Goal: Information Seeking & Learning: Learn about a topic

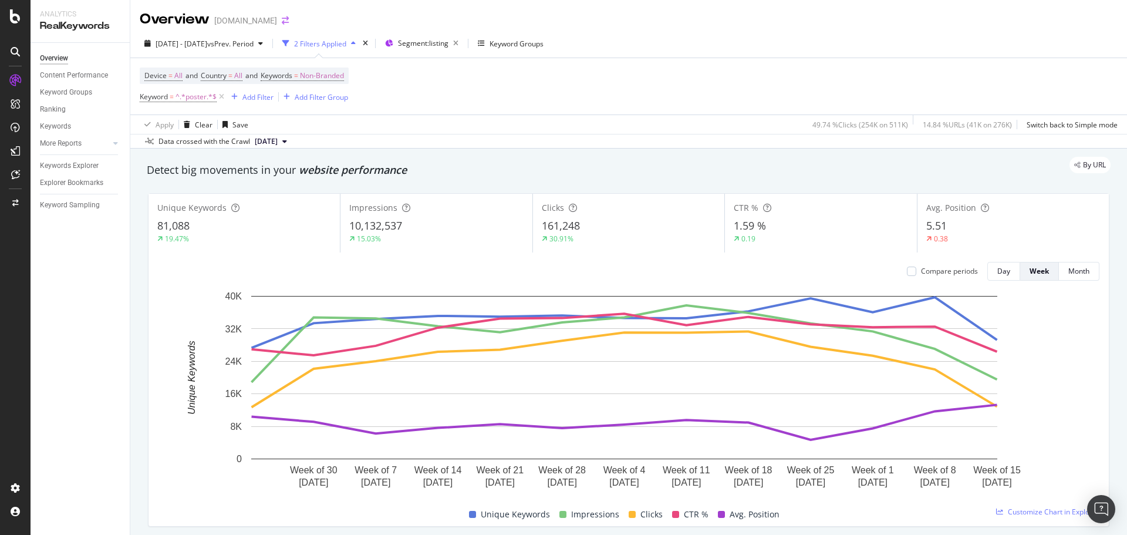
click at [282, 25] on icon "arrow-right-arrow-left" at bounding box center [285, 20] width 7 height 8
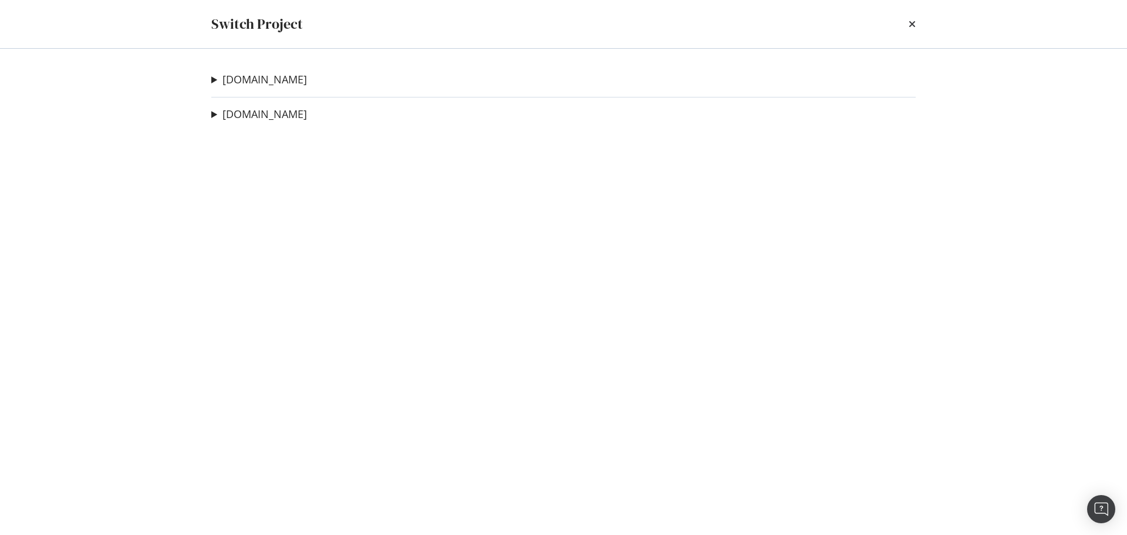
click at [269, 87] on summary "[DOMAIN_NAME]" at bounding box center [259, 79] width 96 height 15
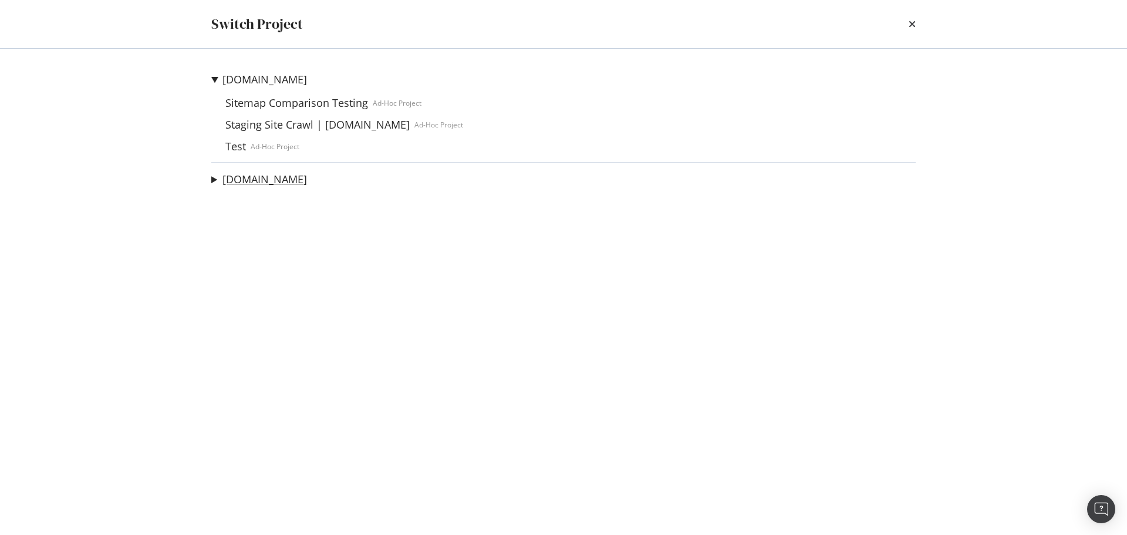
click at [251, 177] on link "[DOMAIN_NAME]" at bounding box center [264, 179] width 85 height 12
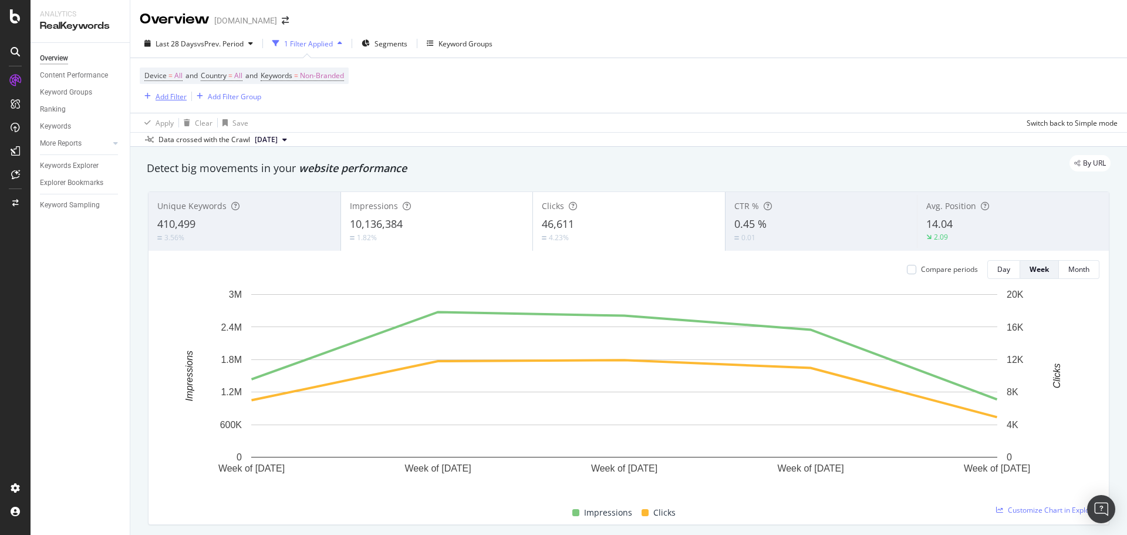
click at [176, 100] on div "Add Filter" at bounding box center [171, 97] width 31 height 10
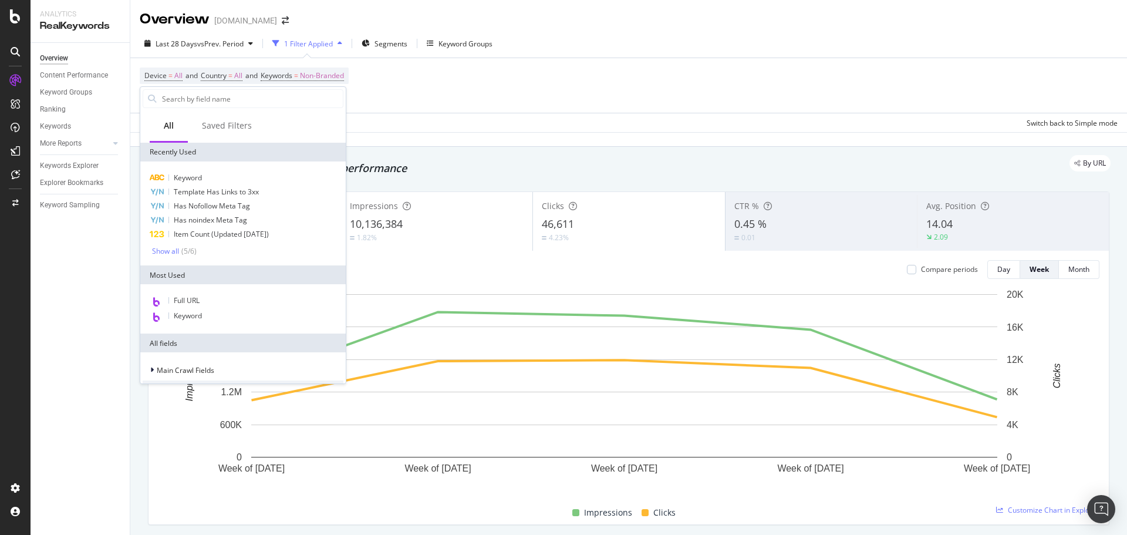
click at [453, 92] on div "Device = All and Country = All and Keywords = Non-Branded Add Filter Add Filter…" at bounding box center [629, 85] width 978 height 55
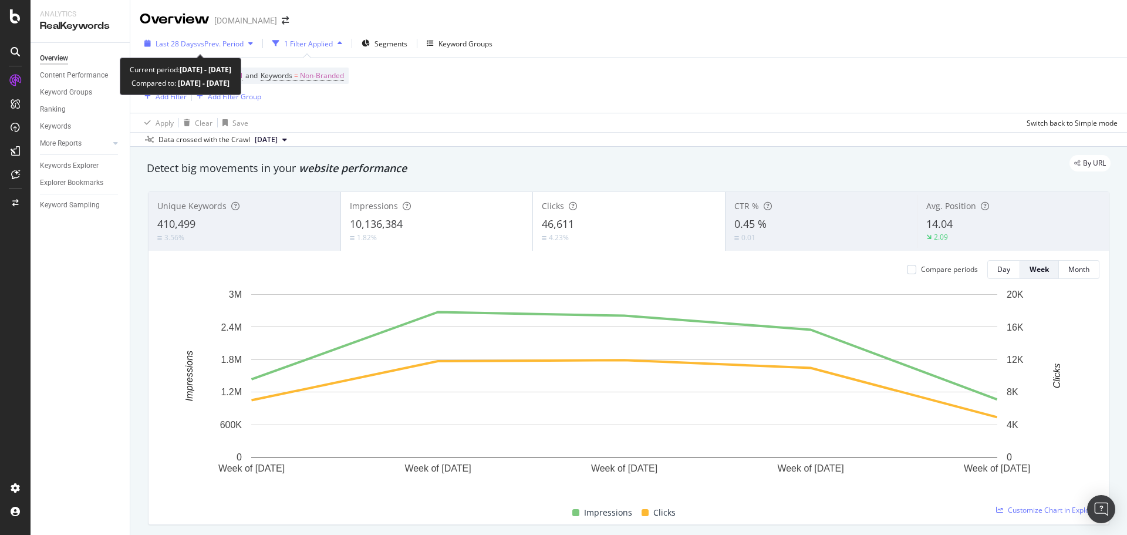
click at [215, 42] on span "vs Prev. Period" at bounding box center [220, 44] width 46 height 10
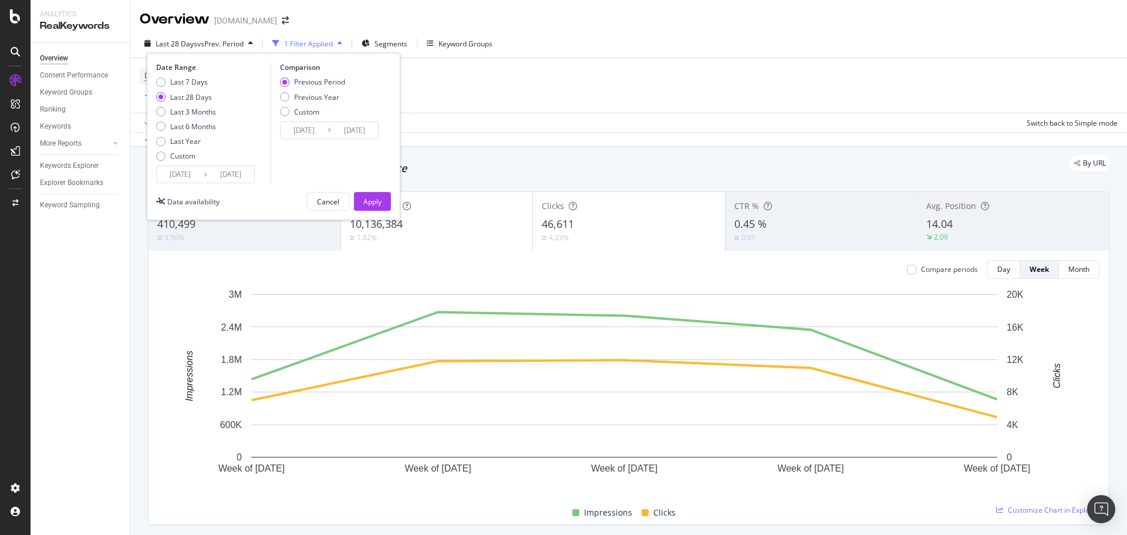
click at [184, 173] on input "[DATE]" at bounding box center [180, 174] width 47 height 16
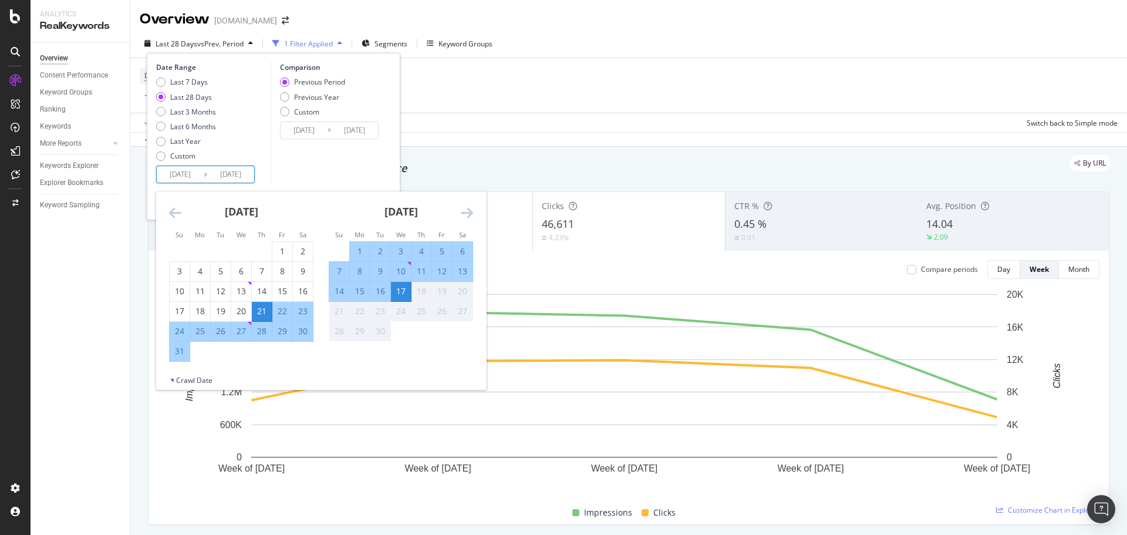
click at [175, 210] on icon "Move backward to switch to the previous month." at bounding box center [175, 212] width 12 height 14
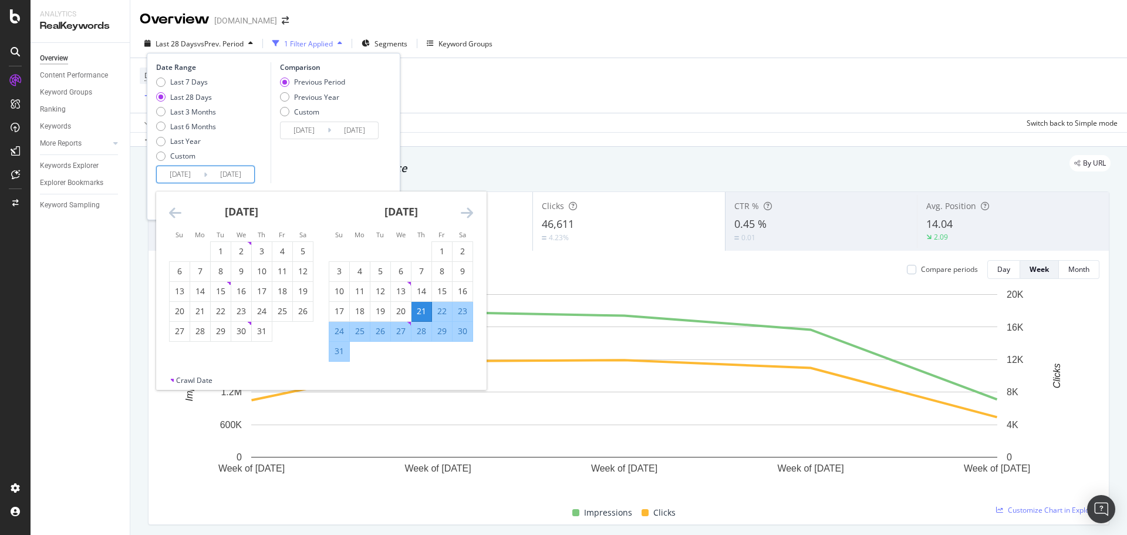
click at [175, 210] on icon "Move backward to switch to the previous month." at bounding box center [175, 212] width 12 height 14
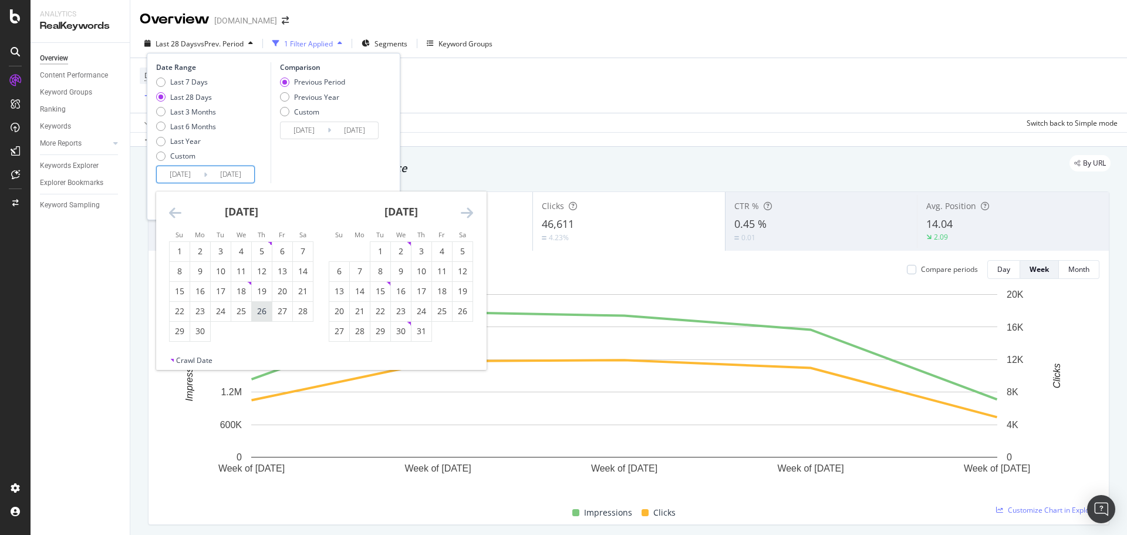
click at [261, 312] on div "26" at bounding box center [262, 311] width 20 height 12
type input "[DATE]"
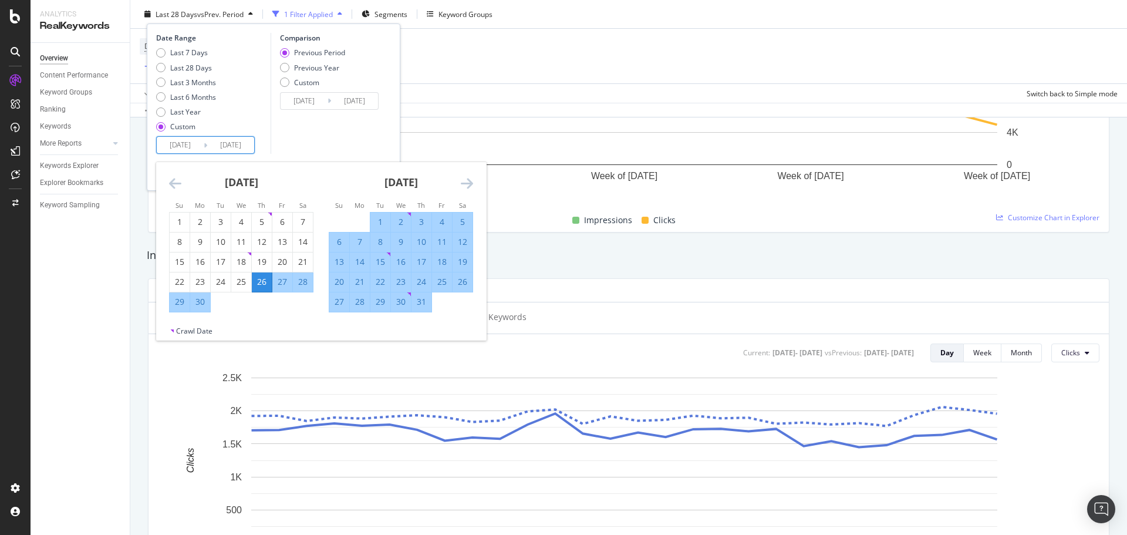
scroll to position [293, 0]
click at [340, 136] on div "Comparison Previous Period Previous Year Custom [DATE] Navigate forward to inte…" at bounding box center [327, 93] width 112 height 121
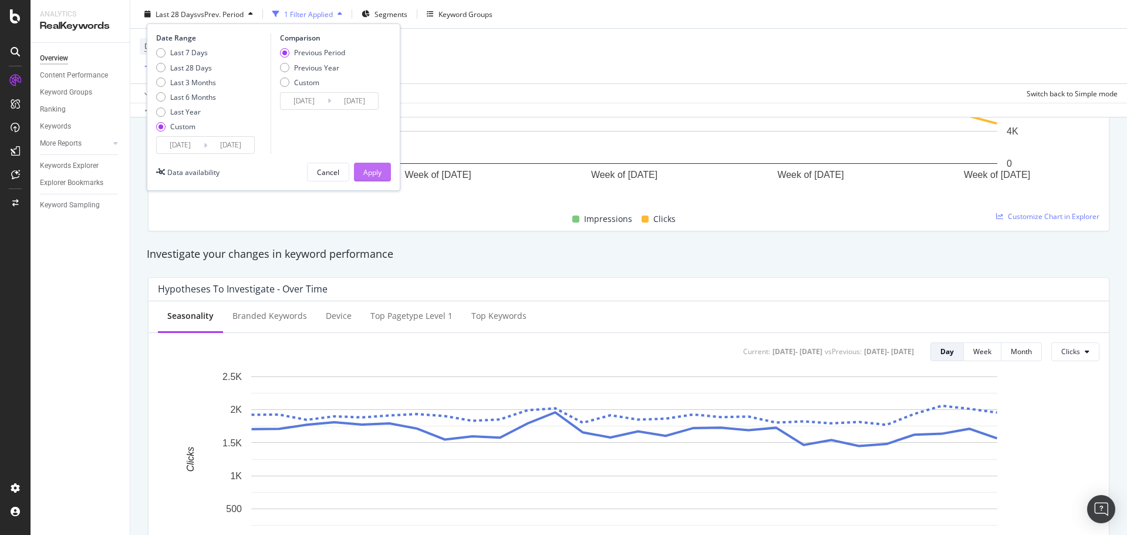
click at [370, 171] on div "Apply" at bounding box center [372, 172] width 18 height 10
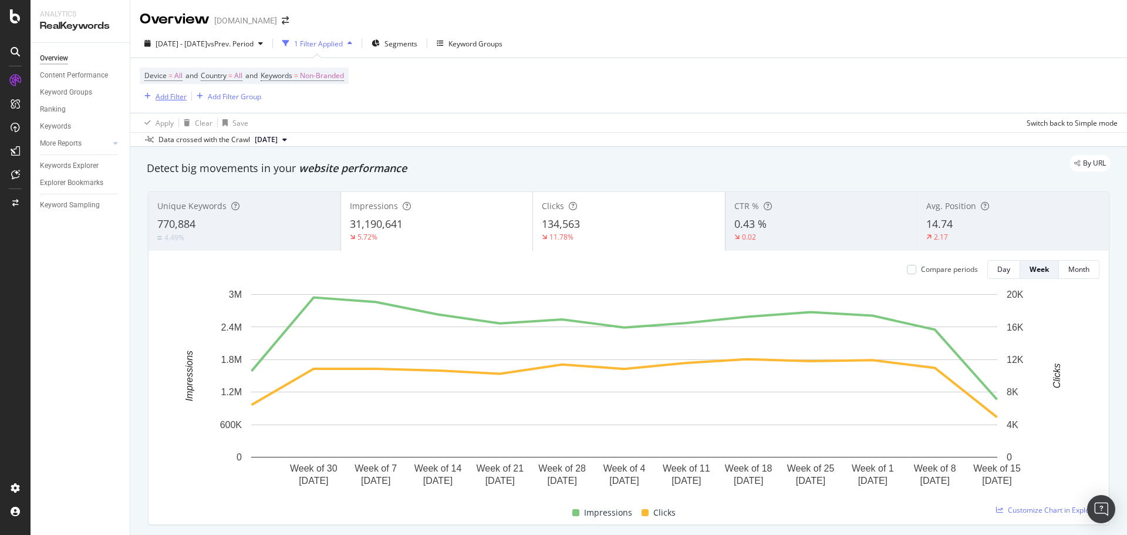
click at [180, 98] on div "Add Filter" at bounding box center [171, 97] width 31 height 10
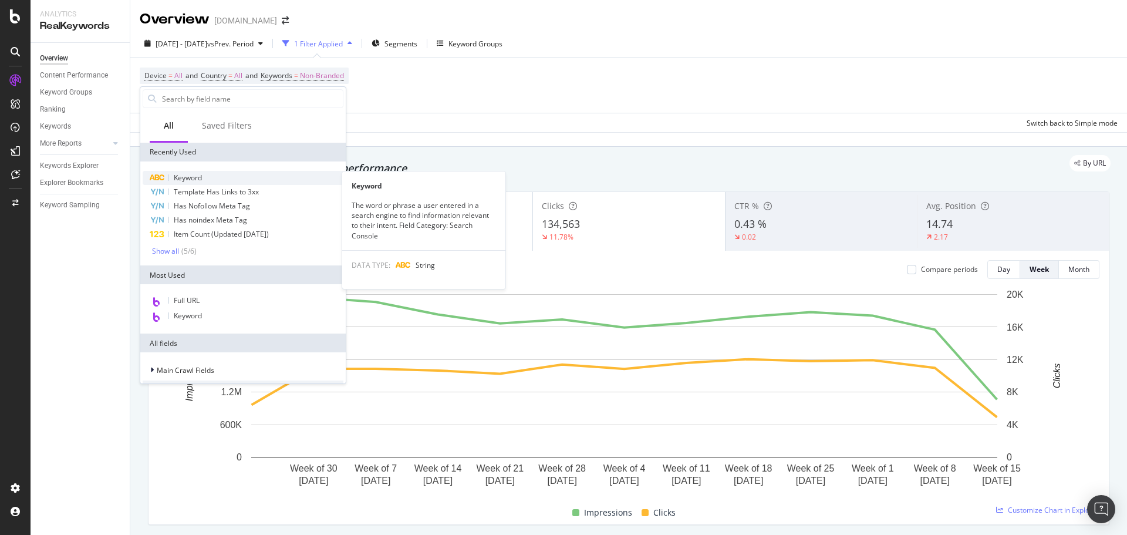
click at [204, 181] on div "Keyword" at bounding box center [243, 178] width 201 height 14
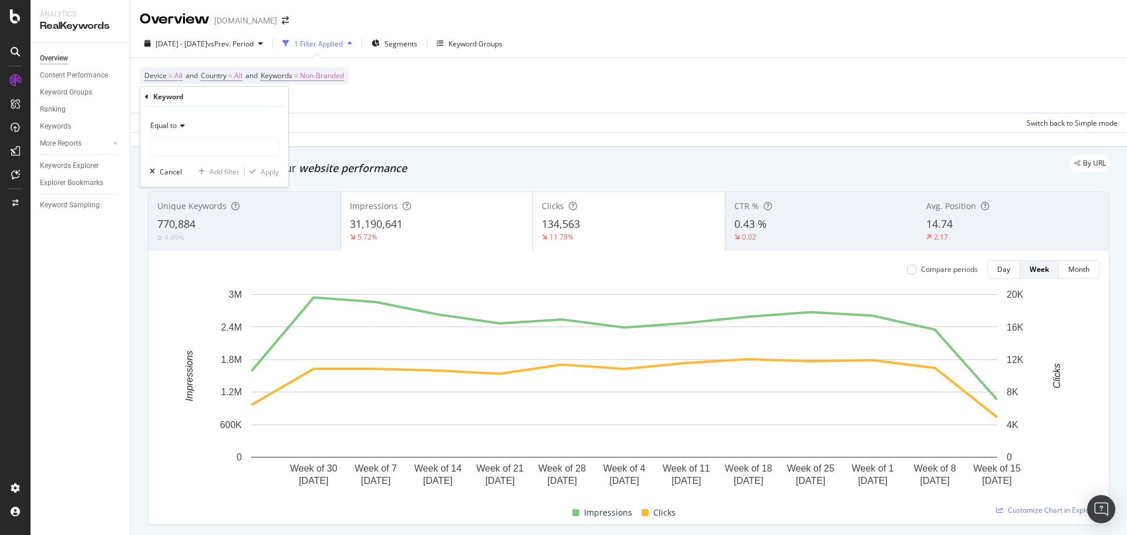
click at [190, 124] on div "Equal to" at bounding box center [214, 125] width 129 height 19
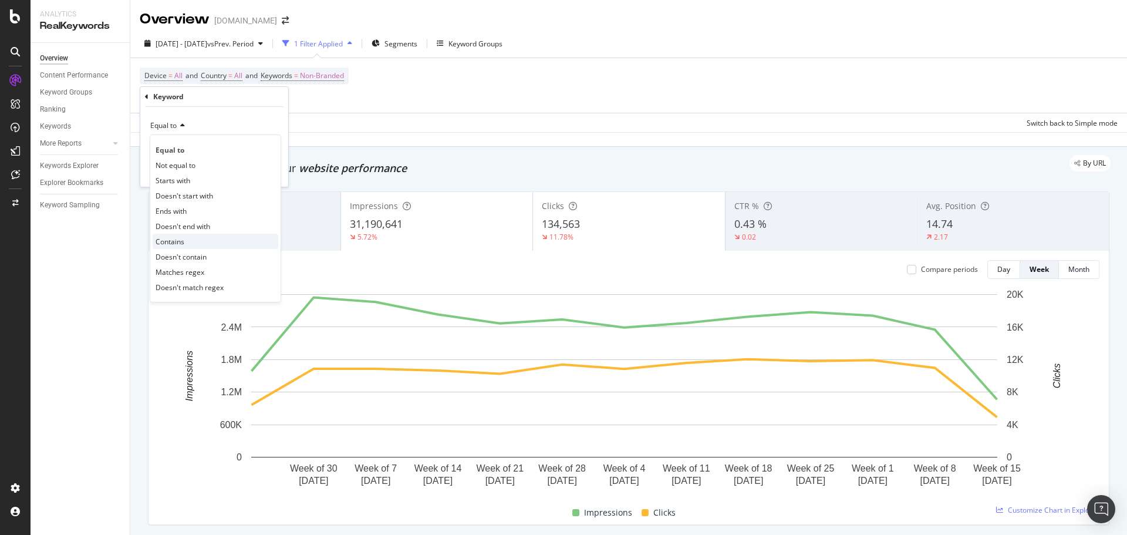
click at [199, 239] on div "Contains" at bounding box center [216, 241] width 126 height 15
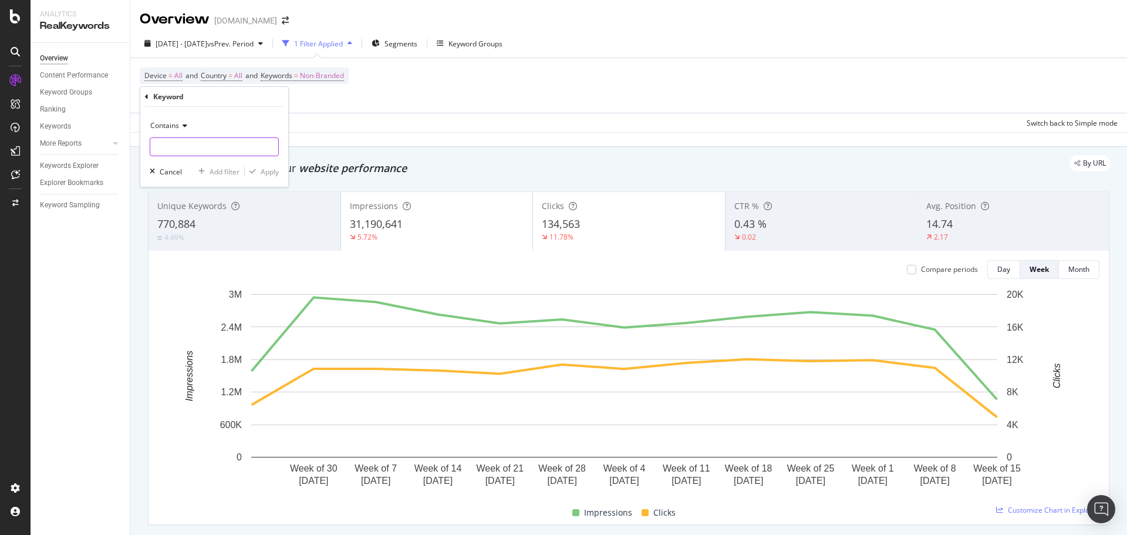
click at [227, 144] on input "text" at bounding box center [214, 146] width 128 height 19
type input "art"
click at [272, 176] on div "Apply" at bounding box center [270, 172] width 18 height 10
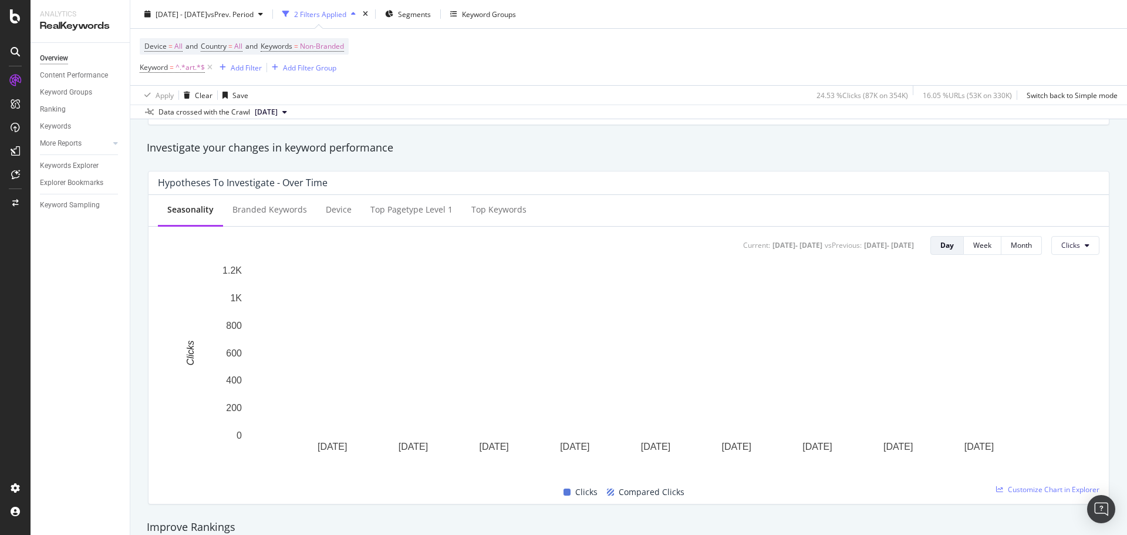
scroll to position [352, 0]
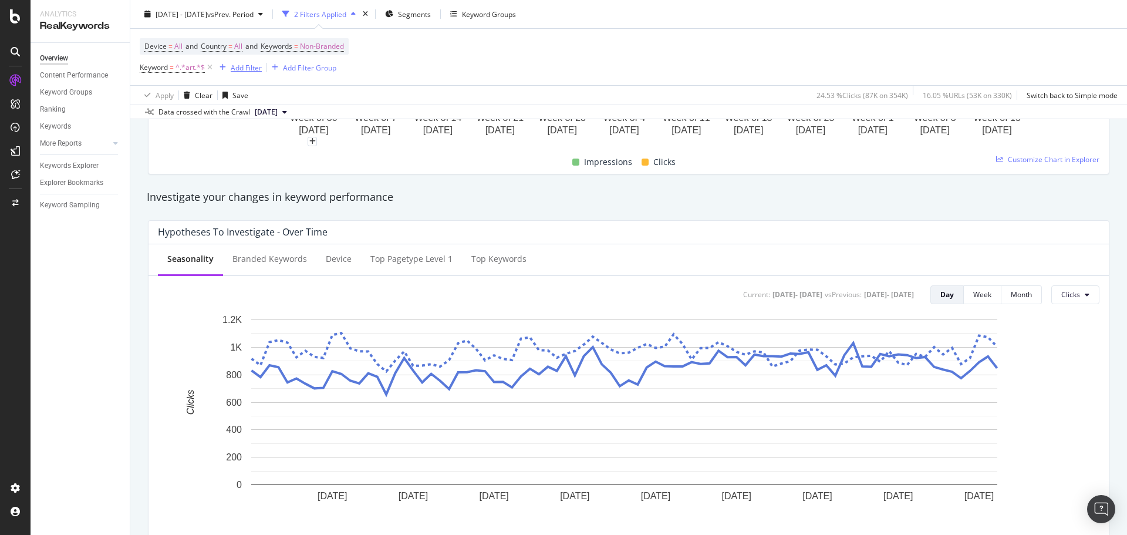
click at [259, 72] on div "Add Filter" at bounding box center [246, 67] width 31 height 10
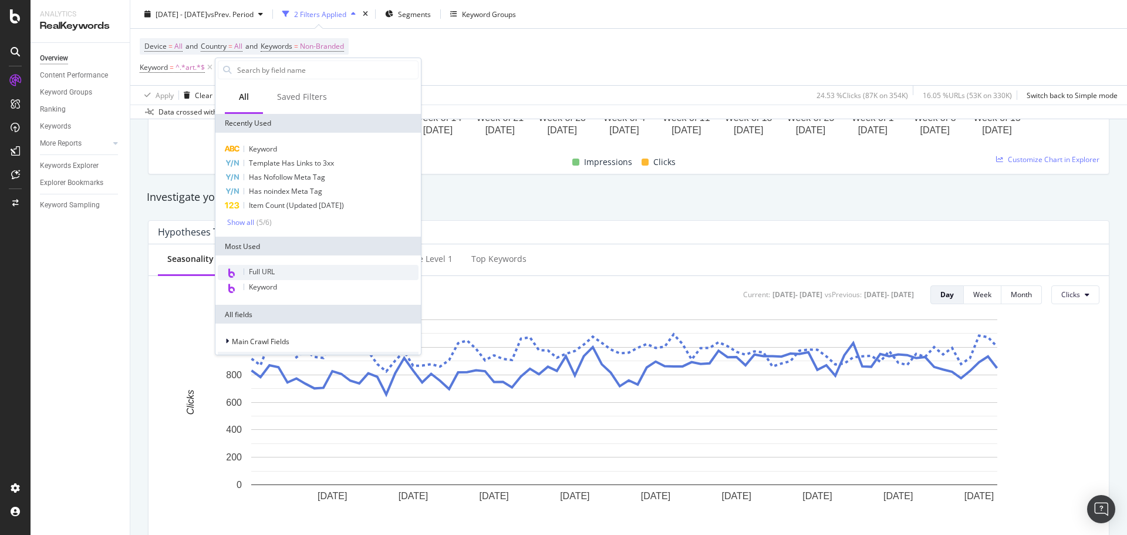
click at [298, 266] on div "Full URL" at bounding box center [318, 272] width 201 height 15
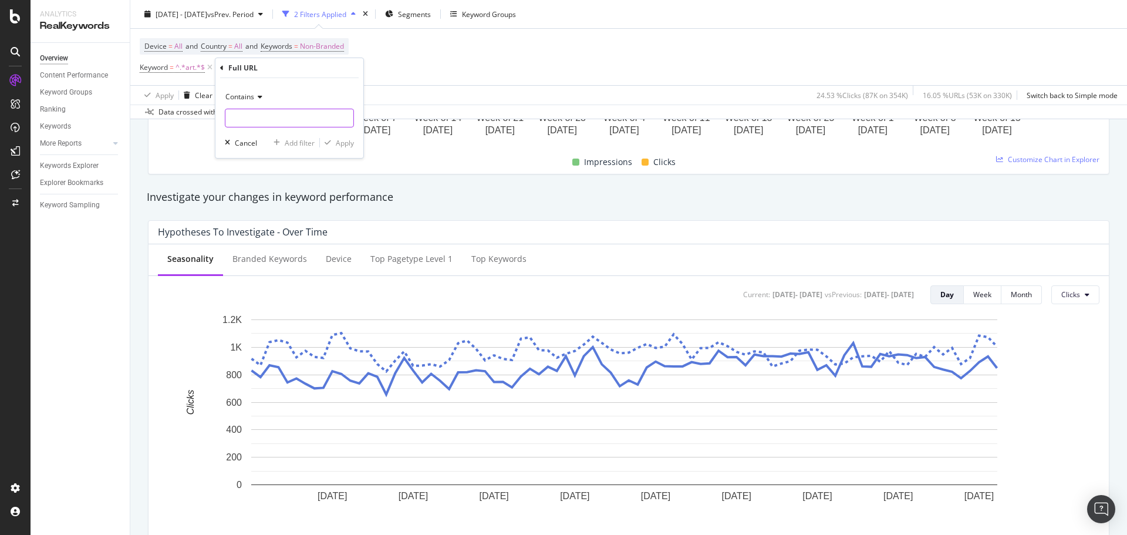
click at [266, 113] on input "text" at bounding box center [289, 118] width 128 height 19
type input "/gallery/"
click at [347, 142] on div "Apply" at bounding box center [345, 143] width 18 height 10
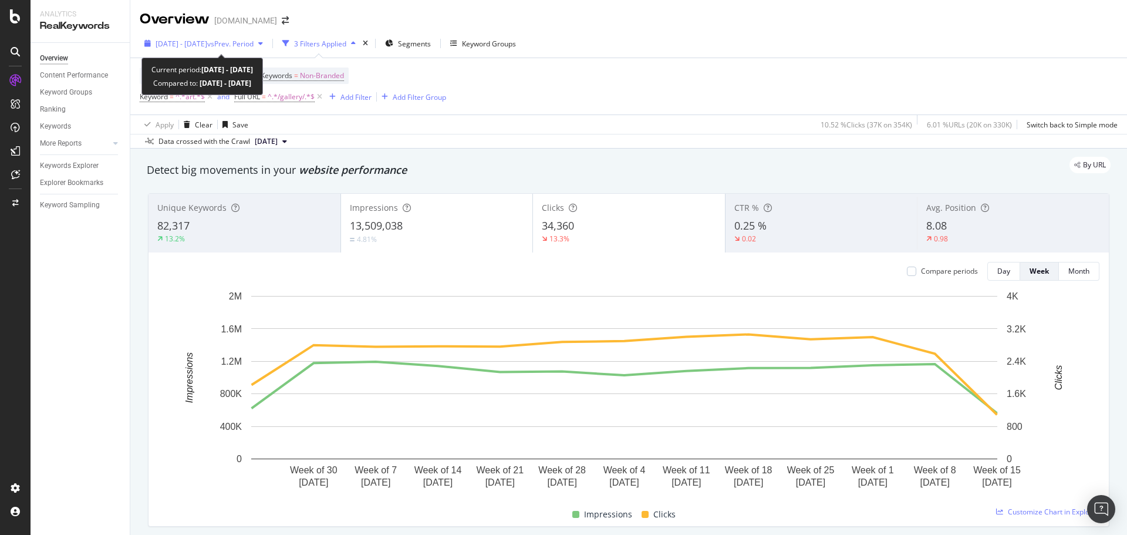
click at [207, 39] on span "[DATE] - [DATE]" at bounding box center [182, 44] width 52 height 10
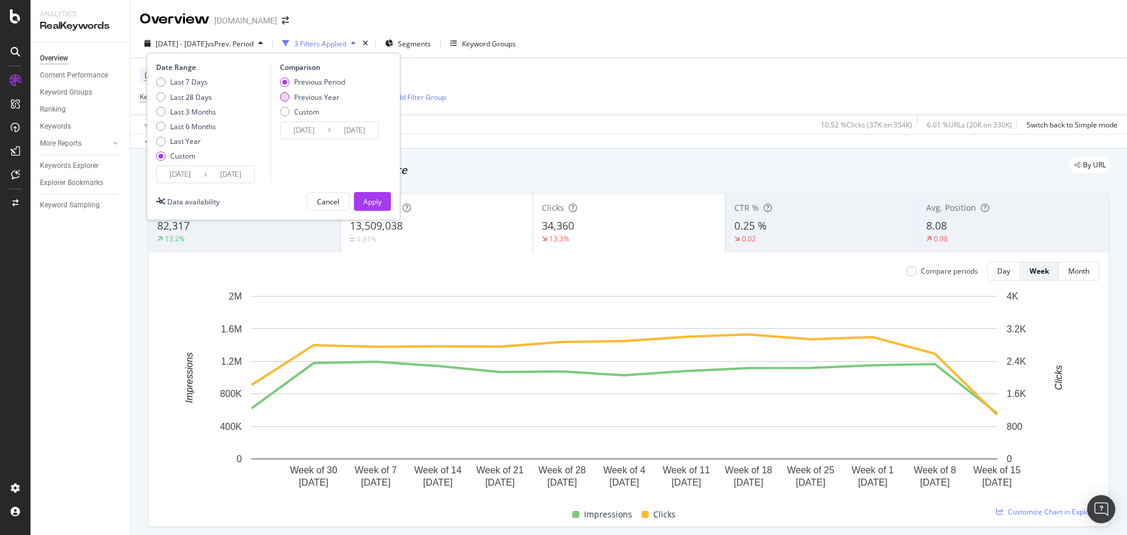
click at [286, 99] on div "Previous Year" at bounding box center [284, 96] width 9 height 9
type input "[DATE]"
click at [380, 203] on div "Apply" at bounding box center [372, 202] width 18 height 10
